Goal: Task Accomplishment & Management: Manage account settings

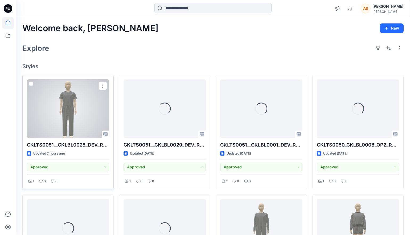
click at [69, 122] on div at bounding box center [68, 108] width 82 height 59
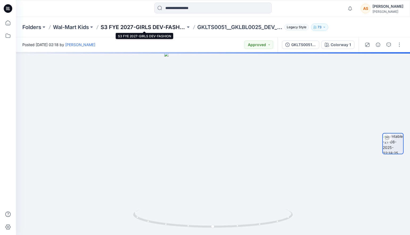
click at [165, 28] on p "S3 FYE 2027-GIRLS DEV-FASHION" at bounding box center [143, 26] width 85 height 7
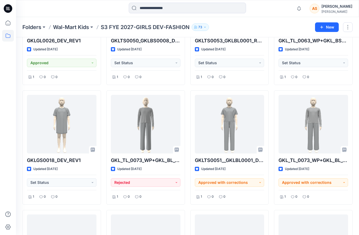
scroll to position [803, 0]
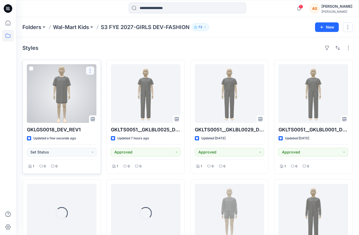
click at [92, 73] on button "button" at bounding box center [90, 70] width 9 height 9
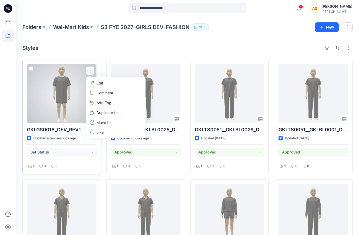
click at [97, 82] on p "Edit" at bounding box center [99, 83] width 7 height 6
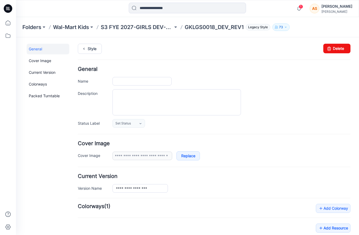
type input "**********"
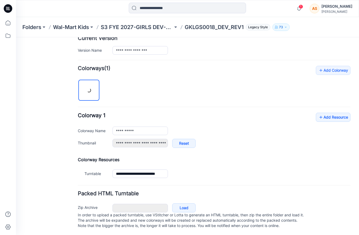
scroll to position [143, 0]
click at [340, 114] on link "Add Resource" at bounding box center [333, 116] width 35 height 9
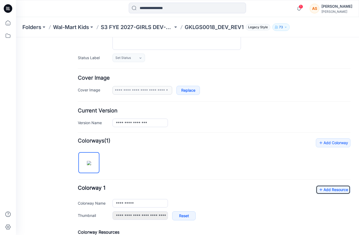
scroll to position [46, 0]
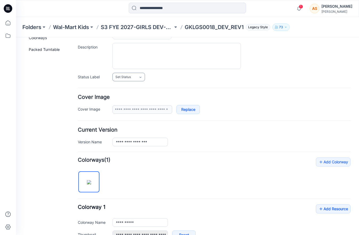
click at [136, 76] on link "Set Status" at bounding box center [128, 77] width 32 height 9
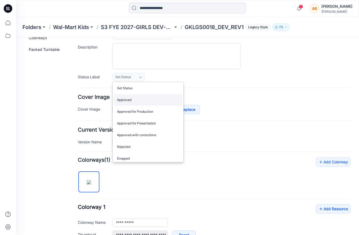
click at [132, 100] on link "Approved" at bounding box center [148, 99] width 68 height 11
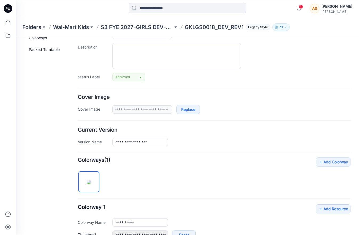
scroll to position [0, 0]
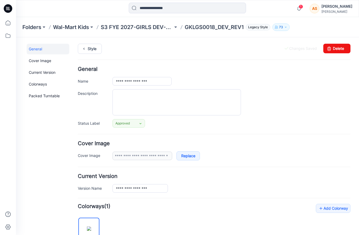
click at [89, 54] on div "Style Changes Saved Delete" at bounding box center [214, 55] width 272 height 23
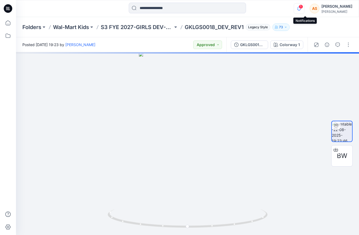
click at [302, 8] on icon "button" at bounding box center [299, 8] width 10 height 11
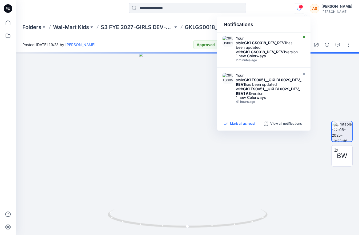
click at [234, 124] on p "Mark all as read" at bounding box center [242, 123] width 25 height 5
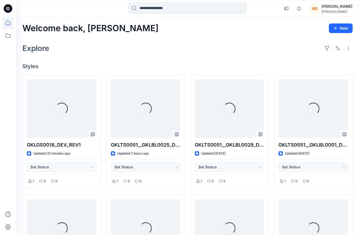
click at [166, 8] on input at bounding box center [187, 8] width 117 height 11
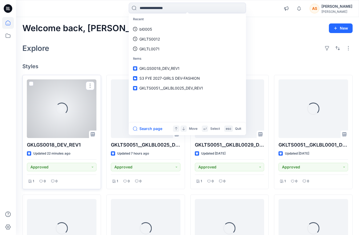
click at [45, 105] on div "Loading..." at bounding box center [62, 108] width 70 height 59
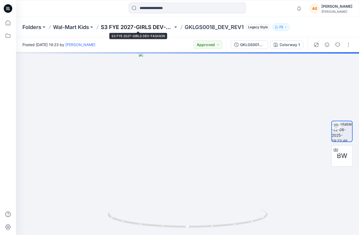
click at [147, 29] on p "S3 FYE 2027-GIRLS DEV-FASHION" at bounding box center [137, 26] width 72 height 7
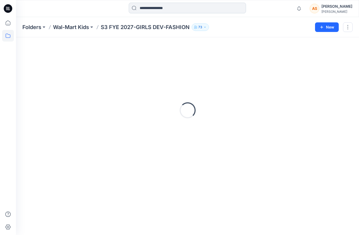
click at [169, 8] on input at bounding box center [187, 8] width 117 height 11
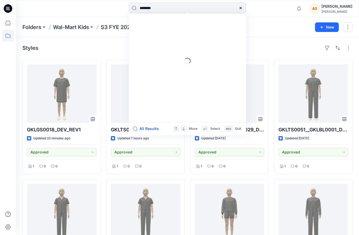
type input "*********"
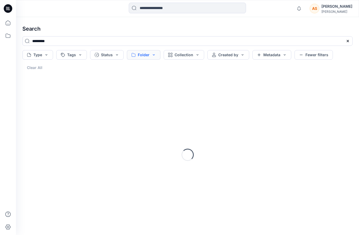
click at [152, 54] on button "Folder" at bounding box center [144, 55] width 34 height 10
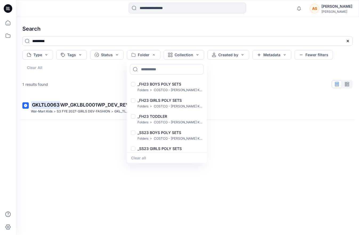
click at [120, 30] on h4 "Search" at bounding box center [187, 28] width 339 height 15
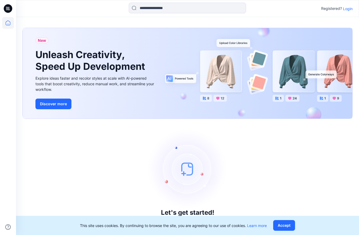
click at [349, 7] on p "Login" at bounding box center [348, 9] width 10 height 6
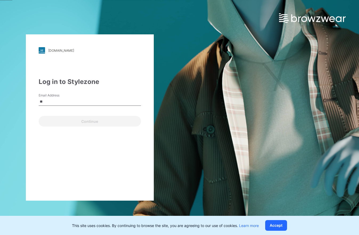
type input "**********"
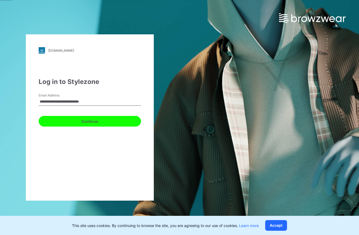
click at [96, 121] on button "Continue" at bounding box center [90, 121] width 102 height 11
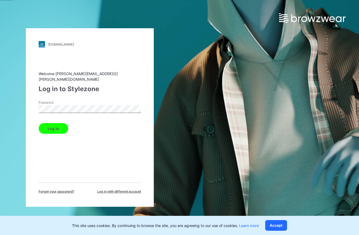
click at [39, 123] on button "Log in" at bounding box center [54, 128] width 30 height 11
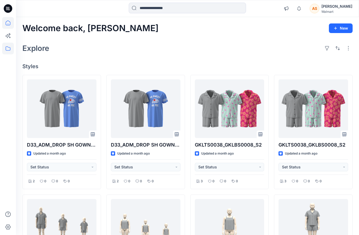
click at [6, 47] on icon at bounding box center [8, 48] width 5 height 4
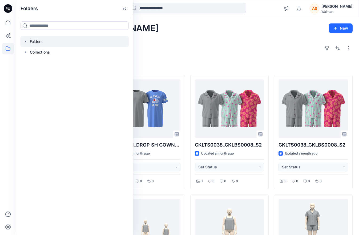
click at [37, 42] on div at bounding box center [74, 41] width 109 height 11
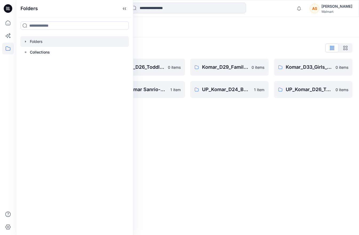
click at [25, 41] on icon "button" at bounding box center [25, 41] width 1 height 2
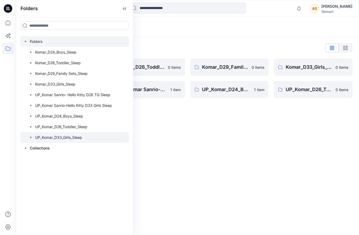
click at [30, 139] on icon "button" at bounding box center [31, 137] width 4 height 4
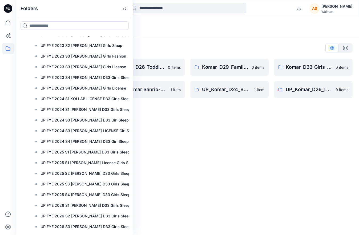
scroll to position [186, 0]
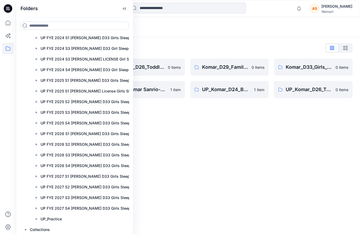
click at [328, 29] on div "Folders" at bounding box center [187, 27] width 343 height 20
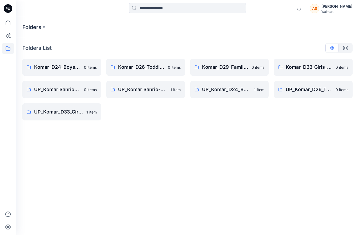
click at [319, 10] on div "AS" at bounding box center [315, 9] width 10 height 10
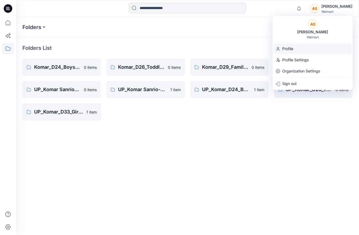
click at [289, 50] on p "Profile" at bounding box center [287, 49] width 11 height 10
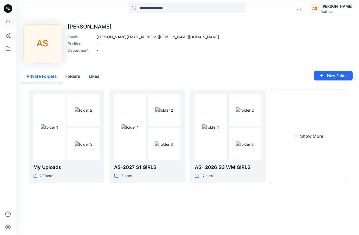
click at [49, 77] on button "Private Folders" at bounding box center [41, 77] width 39 height 14
click at [302, 151] on button "Show More" at bounding box center [308, 135] width 75 height 93
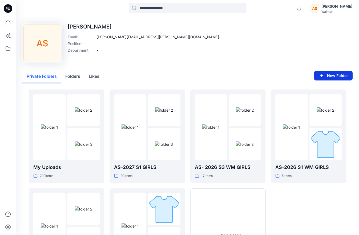
click at [329, 77] on button "New Folder" at bounding box center [333, 76] width 39 height 10
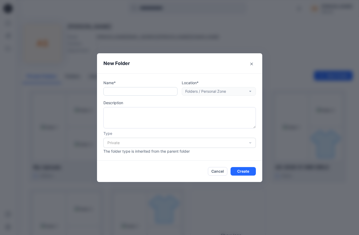
click at [126, 95] on input "text" at bounding box center [140, 91] width 74 height 9
type input "**********"
click at [219, 171] on button "Cancel" at bounding box center [217, 171] width 19 height 9
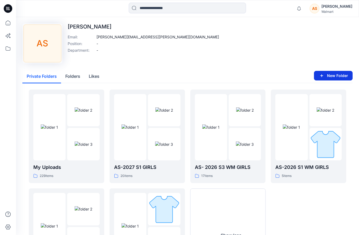
click at [329, 76] on button "New Folder" at bounding box center [333, 76] width 39 height 10
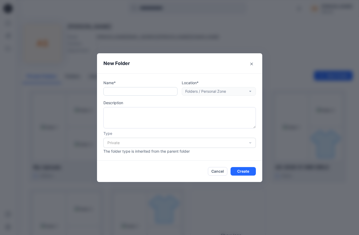
click at [158, 91] on input "text" at bounding box center [140, 91] width 74 height 9
type input "**********"
click at [240, 171] on button "Create" at bounding box center [242, 171] width 25 height 9
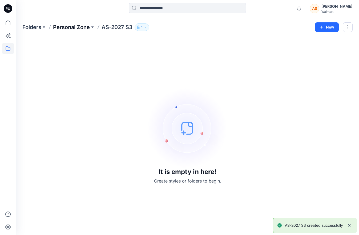
click at [88, 26] on p "Personal Zone" at bounding box center [71, 26] width 37 height 7
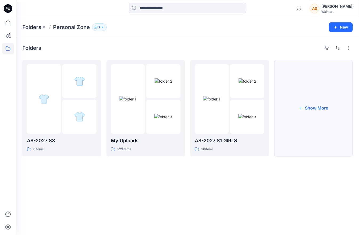
click at [312, 116] on button "Show More" at bounding box center [313, 108] width 79 height 97
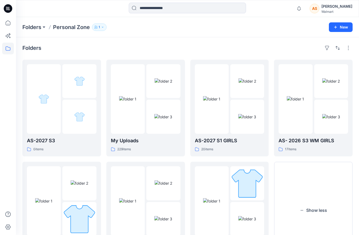
click at [9, 7] on icon at bounding box center [8, 7] width 3 height 0
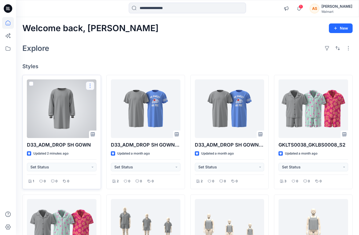
click at [90, 87] on button "button" at bounding box center [90, 86] width 9 height 9
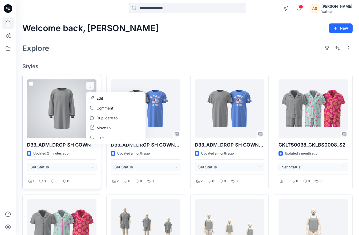
click at [104, 97] on button "Edit" at bounding box center [116, 98] width 58 height 10
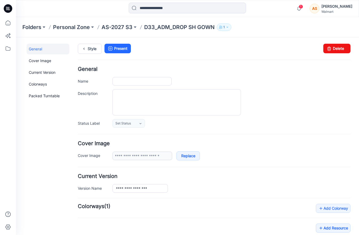
type input "**********"
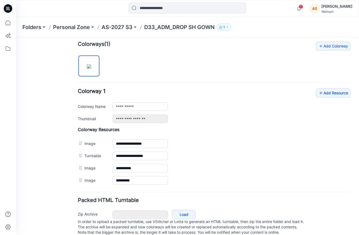
scroll to position [175, 0]
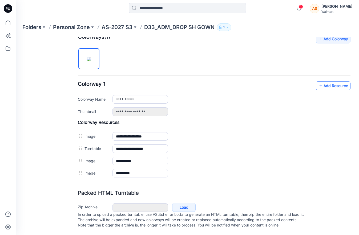
click at [336, 83] on link "Add Resource" at bounding box center [333, 85] width 35 height 9
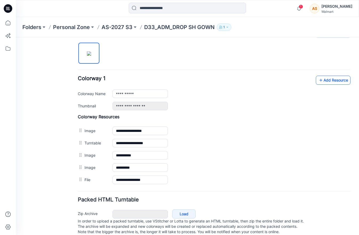
click at [332, 81] on link "Add Resource" at bounding box center [333, 80] width 35 height 9
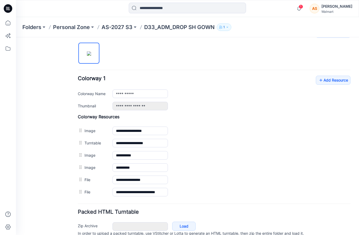
click at [51, 201] on div "General Cover Image Current Version Colorways Packed Turntable" at bounding box center [48, 61] width 43 height 385
click at [328, 82] on link "Add Resource" at bounding box center [333, 80] width 35 height 9
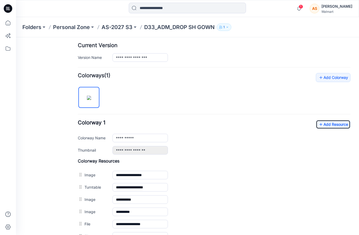
scroll to position [0, 0]
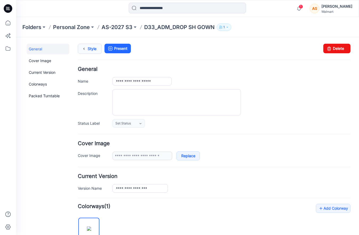
click at [95, 48] on link "Style" at bounding box center [90, 49] width 24 height 10
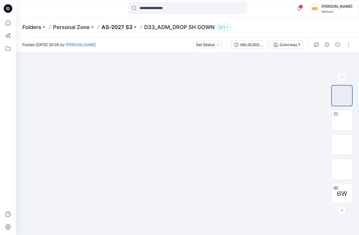
click at [119, 29] on p "AS-2027 S3" at bounding box center [116, 26] width 31 height 7
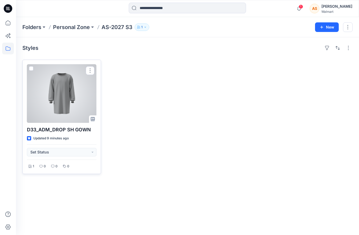
click at [75, 103] on div at bounding box center [62, 93] width 70 height 59
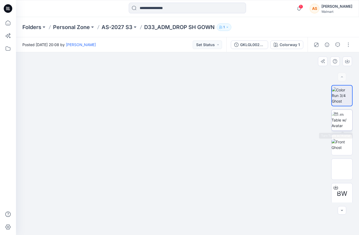
click at [349, 123] on img at bounding box center [341, 120] width 21 height 17
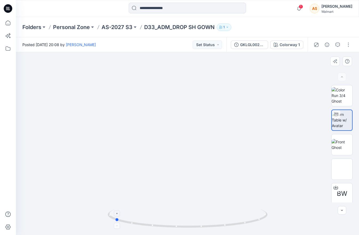
drag, startPoint x: 251, startPoint y: 210, endPoint x: 176, endPoint y: 215, distance: 74.8
click at [176, 215] on icon at bounding box center [188, 219] width 161 height 20
drag, startPoint x: 198, startPoint y: 196, endPoint x: 197, endPoint y: 113, distance: 82.6
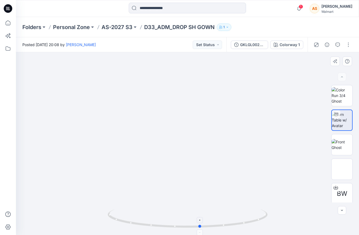
drag, startPoint x: 263, startPoint y: 213, endPoint x: 191, endPoint y: 223, distance: 73.2
click at [191, 223] on icon at bounding box center [188, 219] width 161 height 20
click at [344, 150] on img at bounding box center [341, 144] width 21 height 11
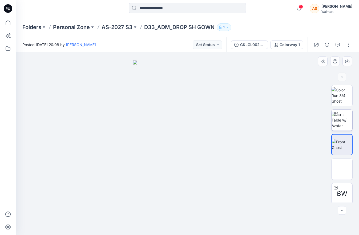
click at [337, 121] on img at bounding box center [341, 120] width 21 height 17
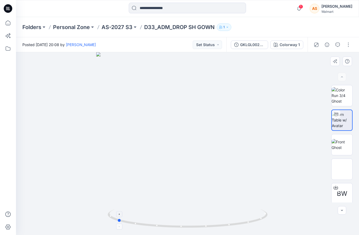
drag, startPoint x: 269, startPoint y: 211, endPoint x: 199, endPoint y: 216, distance: 70.8
click at [199, 216] on div at bounding box center [187, 143] width 343 height 183
click at [303, 7] on span "1" at bounding box center [301, 7] width 4 height 4
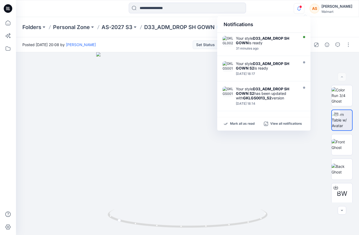
click at [284, 13] on div "Notifications Your style D33_ADM_DROP SH GOWN is ready 31 minutes ago Your styl…" at bounding box center [187, 9] width 343 height 12
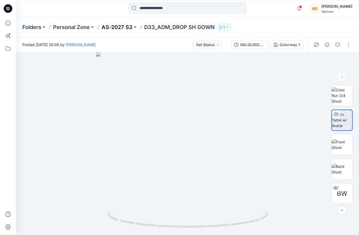
click at [124, 28] on p "AS-2027 S3" at bounding box center [116, 26] width 31 height 7
